Goal: Find specific page/section: Find specific page/section

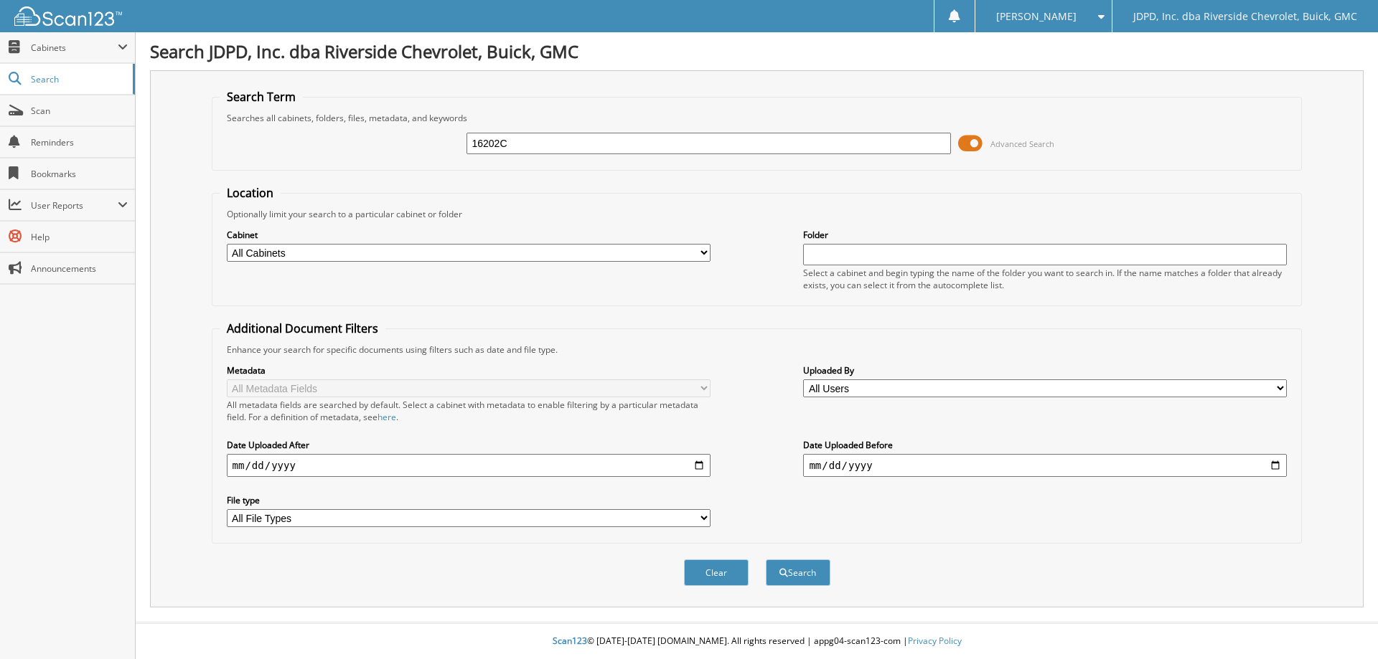
type input "16202C"
click at [766, 560] on button "Search" at bounding box center [798, 573] width 65 height 27
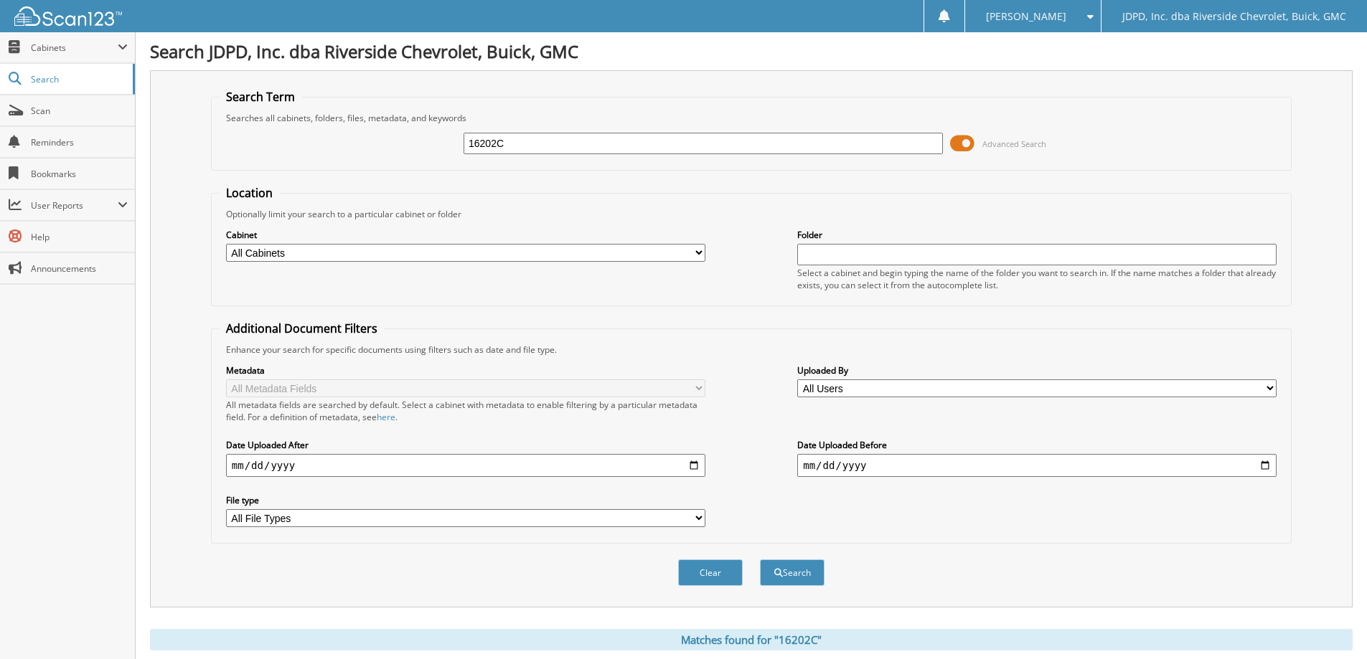
click at [512, 154] on input "16202C" at bounding box center [703, 144] width 479 height 22
type input "16202B"
click at [760, 560] on button "Search" at bounding box center [792, 573] width 65 height 27
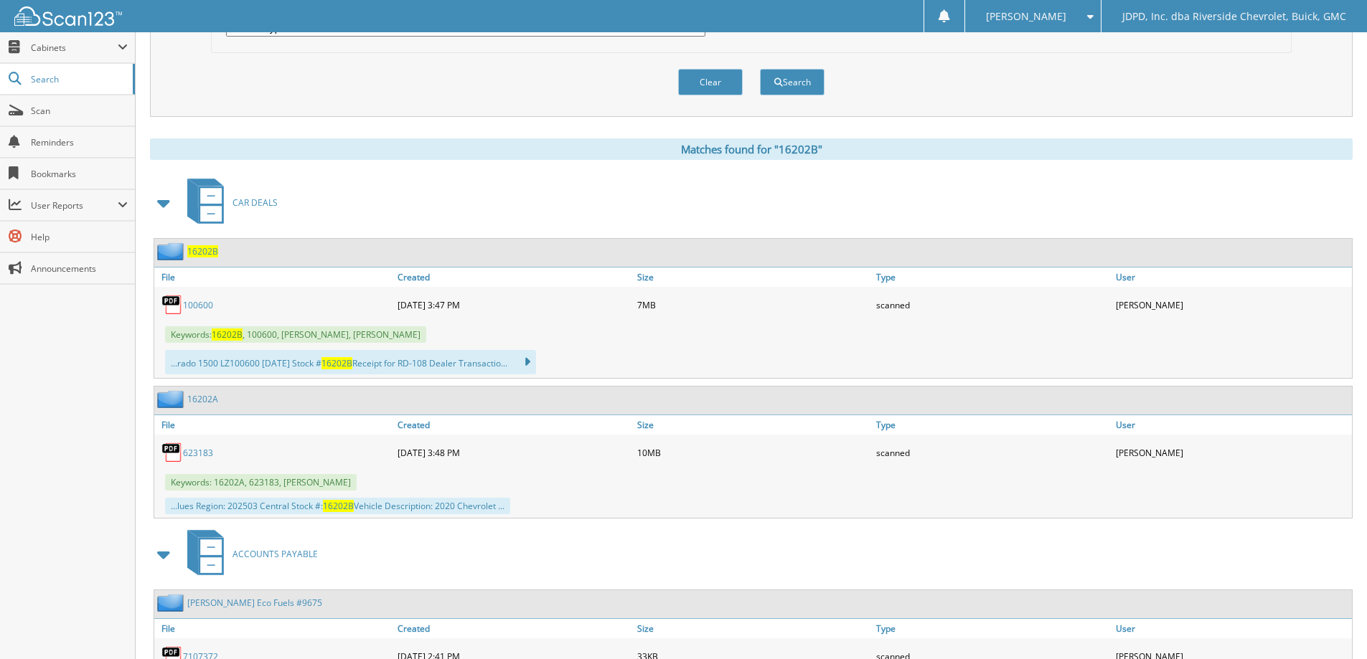
scroll to position [502, 0]
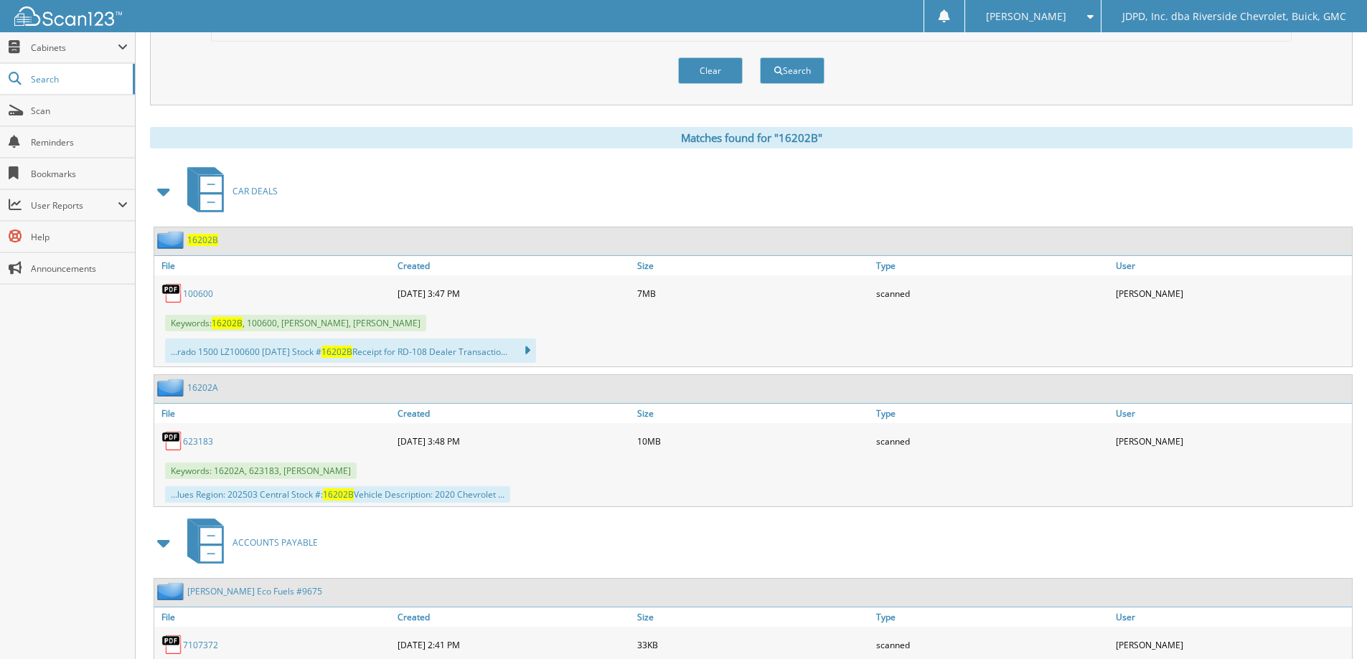
click at [197, 295] on link "100600" at bounding box center [198, 294] width 30 height 12
